Goal: Information Seeking & Learning: Learn about a topic

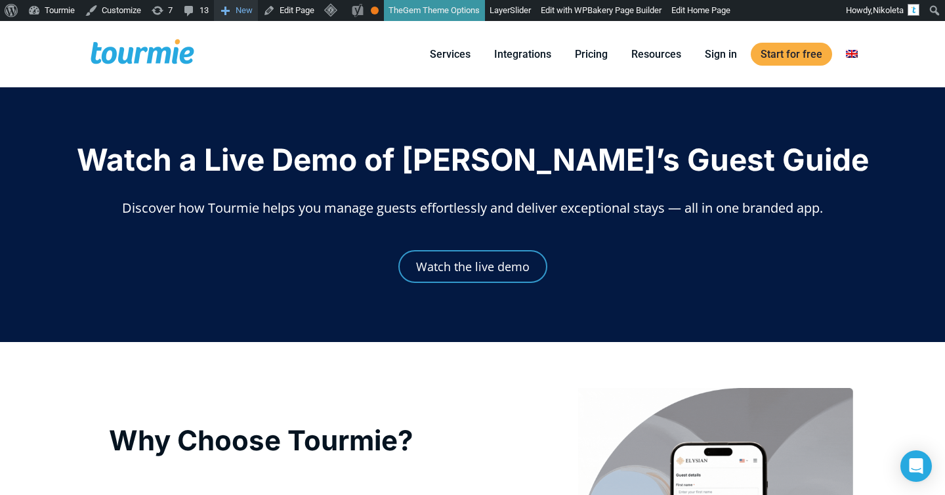
checkbox input "true"
